Goal: Transaction & Acquisition: Purchase product/service

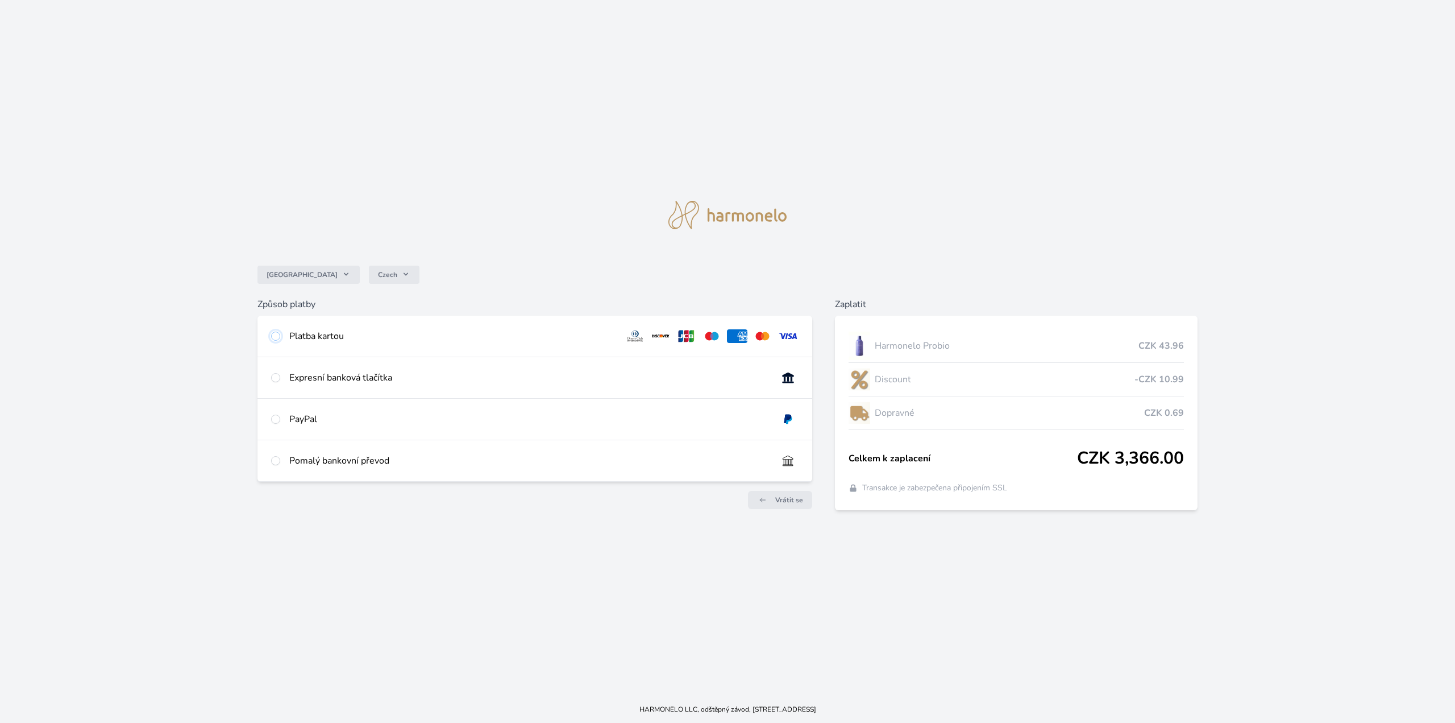
click at [275, 335] on input "radio" at bounding box center [275, 335] width 9 height 9
radio input "true"
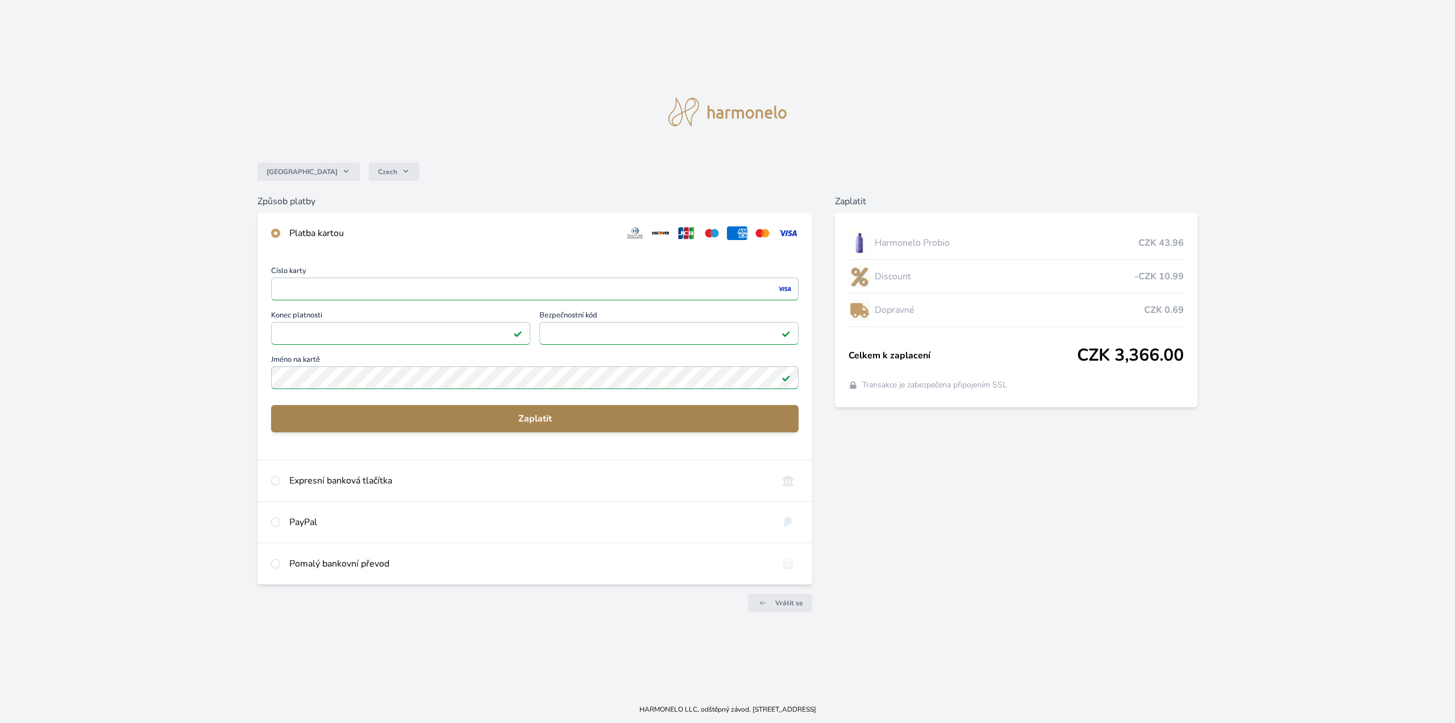
click at [534, 418] on span "Zaplatit" at bounding box center [534, 419] width 509 height 14
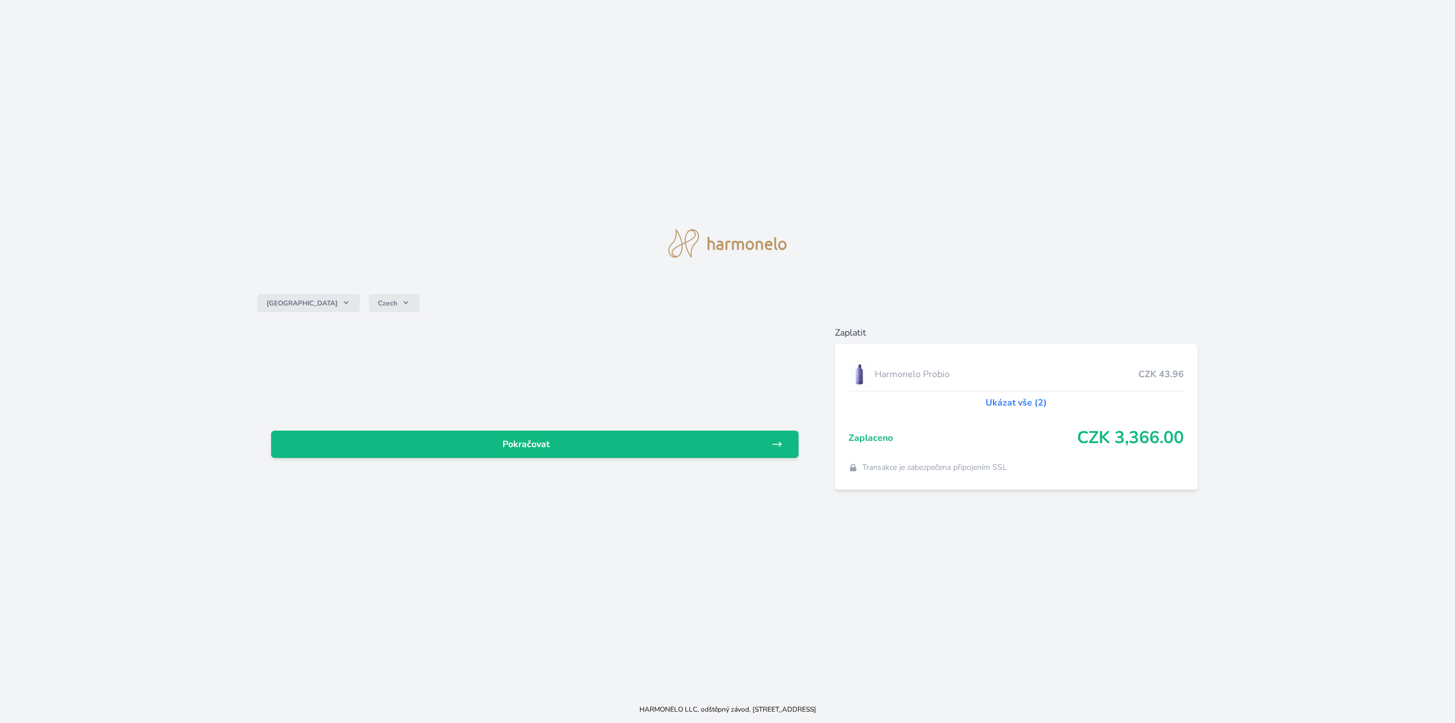
click at [1012, 401] on link "Ukázat vše (2)" at bounding box center [1016, 403] width 61 height 14
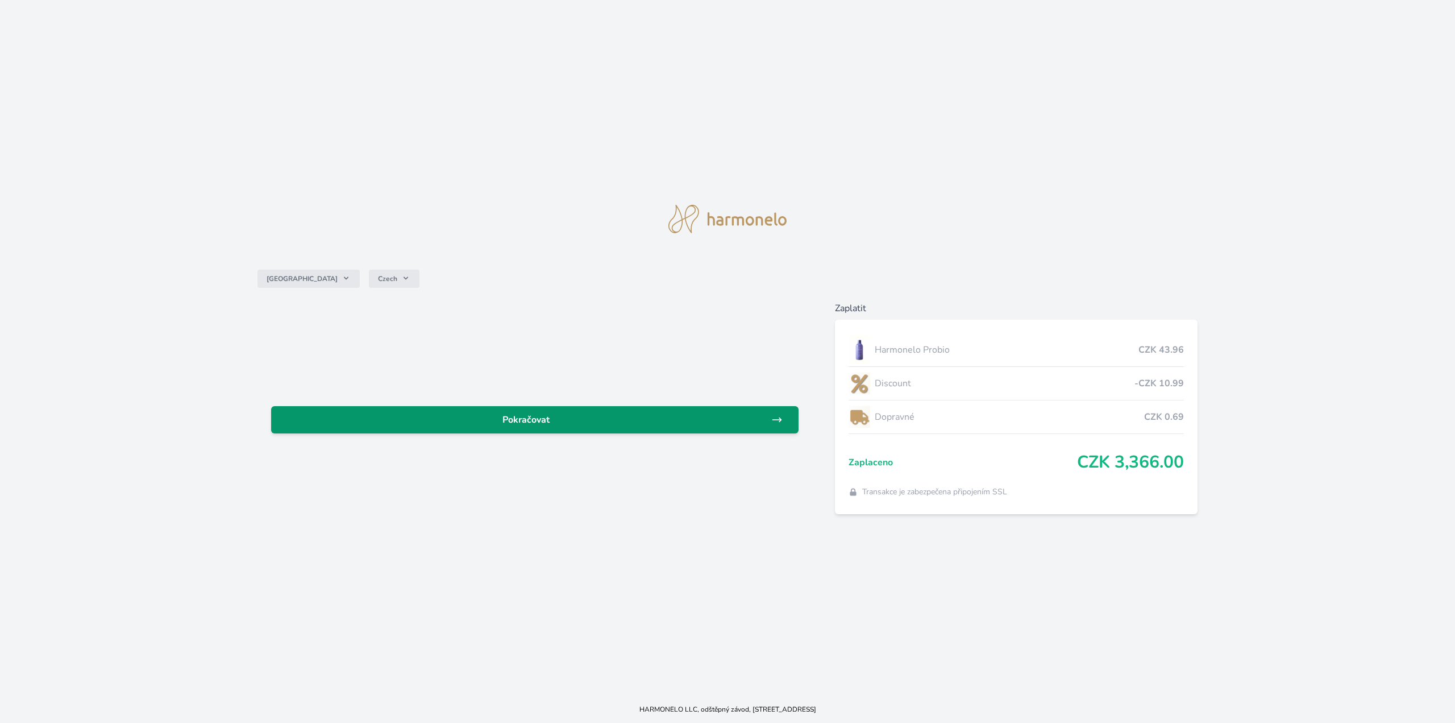
click at [788, 420] on link "Pokračovat" at bounding box center [535, 419] width 528 height 27
